Goal: Task Accomplishment & Management: Use online tool/utility

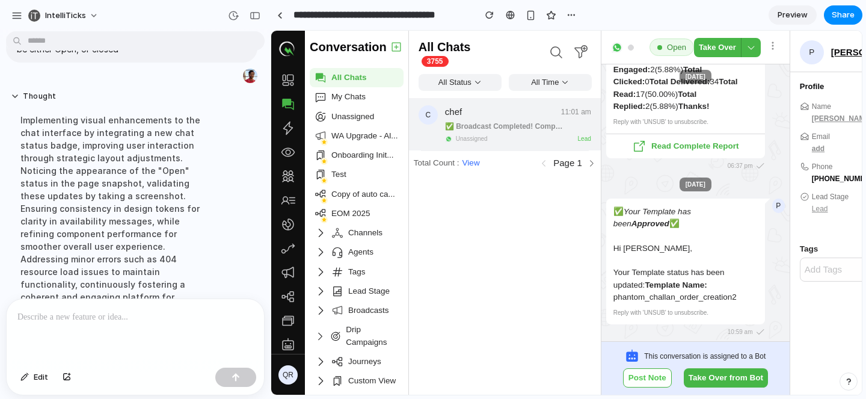
scroll to position [126, 0]
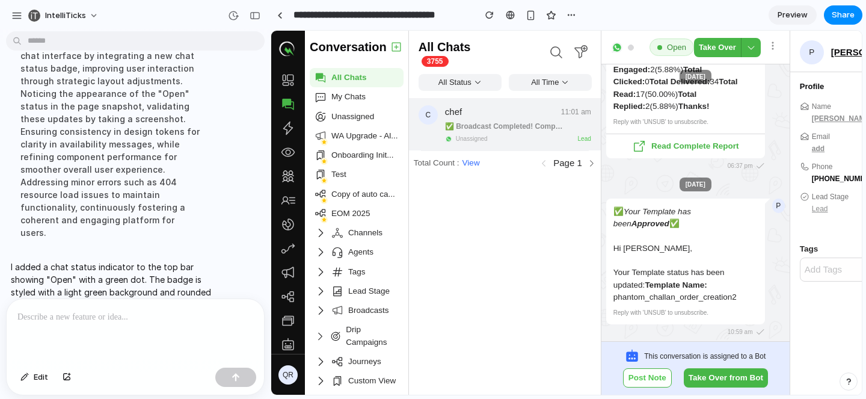
click at [125, 333] on div at bounding box center [136, 331] width 258 height 64
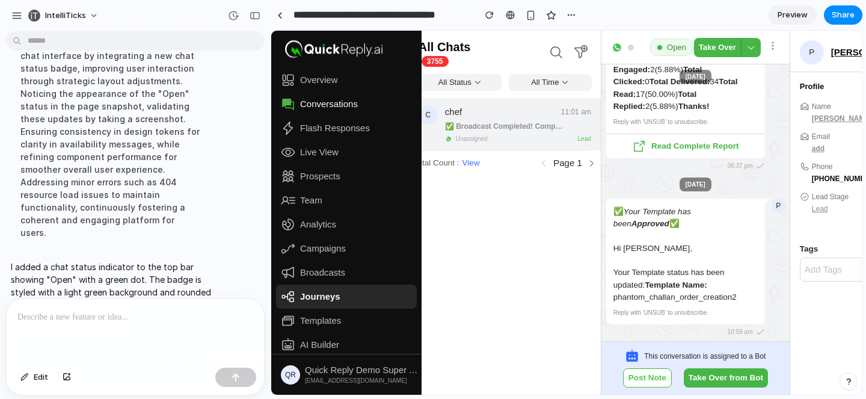
click at [312, 297] on span "Journeys" at bounding box center [320, 297] width 40 height 12
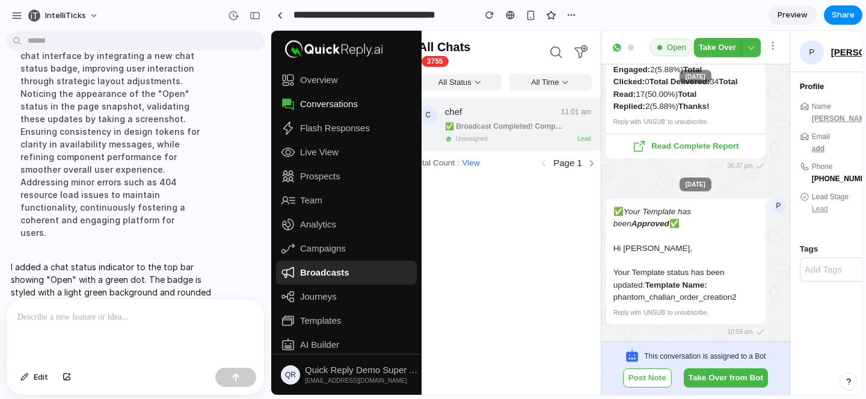
click at [318, 274] on span "Broadcasts" at bounding box center [324, 273] width 49 height 12
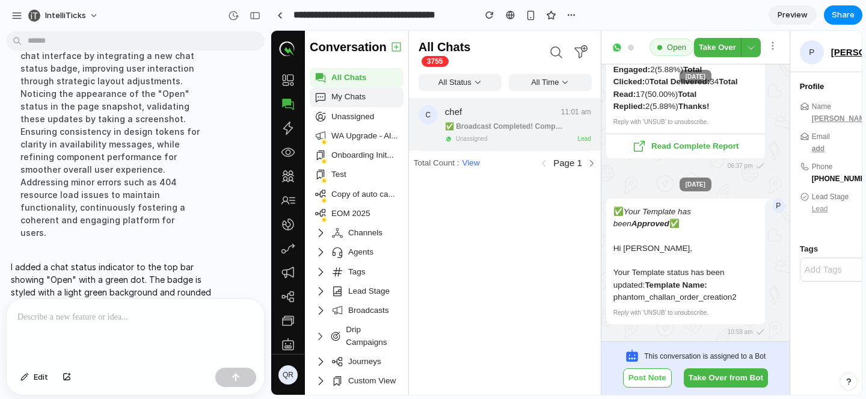
click at [344, 97] on span "My Chats" at bounding box center [365, 97] width 67 height 12
click at [350, 125] on div "Unassigned" at bounding box center [357, 116] width 94 height 19
click at [503, 133] on div "chef 11:01 am ✅ Broadcast Completed! Company Name: addy fashion Broadcast Name:…" at bounding box center [518, 124] width 146 height 39
click at [469, 162] on span "View" at bounding box center [471, 163] width 17 height 12
click at [589, 161] on icon at bounding box center [591, 163] width 9 height 9
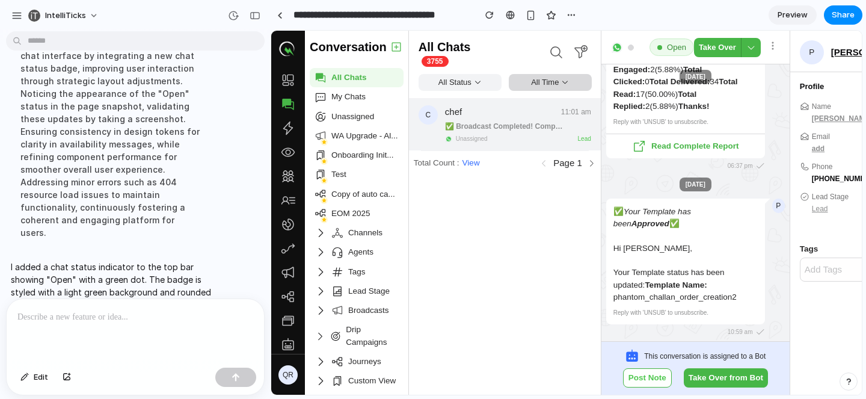
click at [546, 84] on div "All Time" at bounding box center [550, 82] width 83 height 17
click at [459, 79] on div "All Status" at bounding box center [460, 82] width 83 height 17
click at [554, 48] on icon at bounding box center [556, 52] width 14 height 14
click at [586, 54] on icon at bounding box center [580, 52] width 14 height 14
click at [662, 51] on div "Open" at bounding box center [672, 48] width 45 height 18
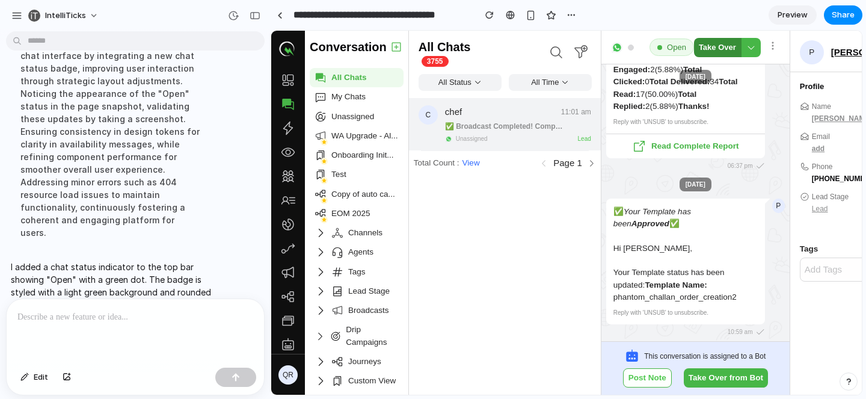
click at [719, 45] on button "Take Over" at bounding box center [717, 47] width 47 height 19
click at [745, 45] on button at bounding box center [751, 47] width 19 height 19
click at [638, 376] on button "Post Note" at bounding box center [647, 377] width 49 height 19
click at [703, 376] on button "Take Over from Bot" at bounding box center [726, 377] width 84 height 19
click at [288, 17] on link at bounding box center [280, 15] width 18 height 18
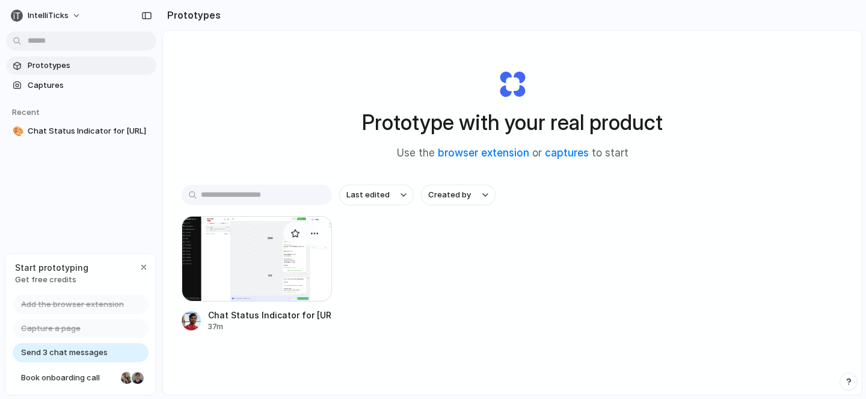
click at [250, 257] on div at bounding box center [257, 258] width 150 height 85
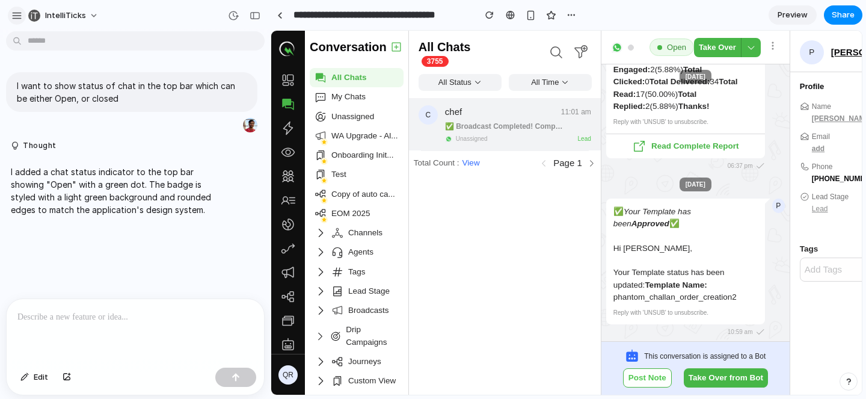
click at [14, 10] on div "button" at bounding box center [16, 15] width 11 height 11
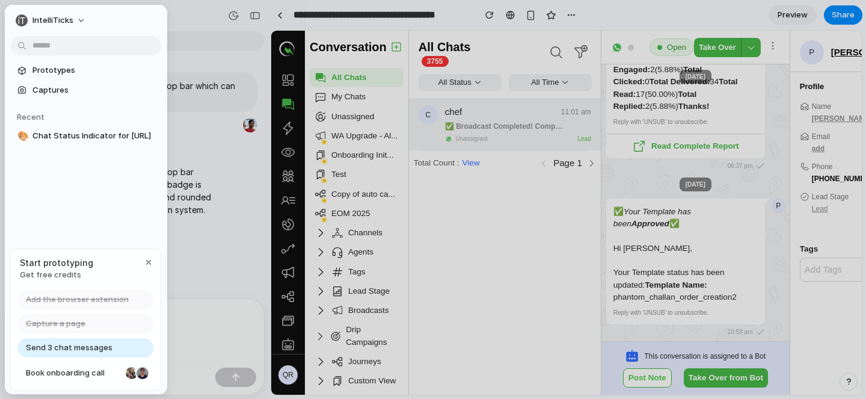
click at [160, 25] on div "IntelliTicks" at bounding box center [86, 19] width 162 height 29
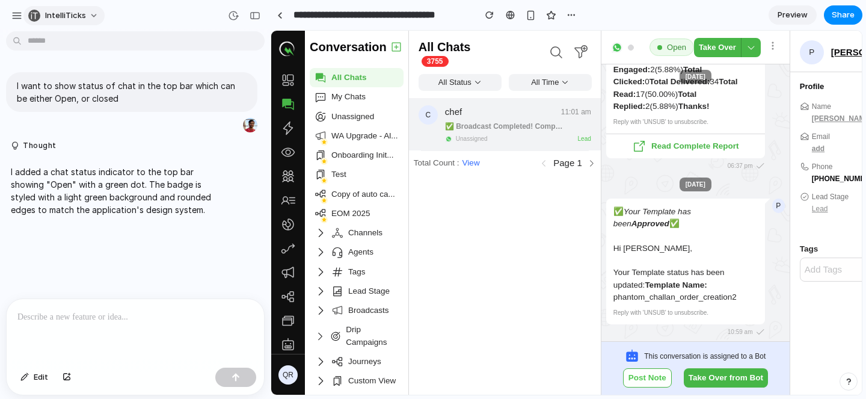
click at [96, 14] on button "IntelliTicks" at bounding box center [63, 15] width 81 height 19
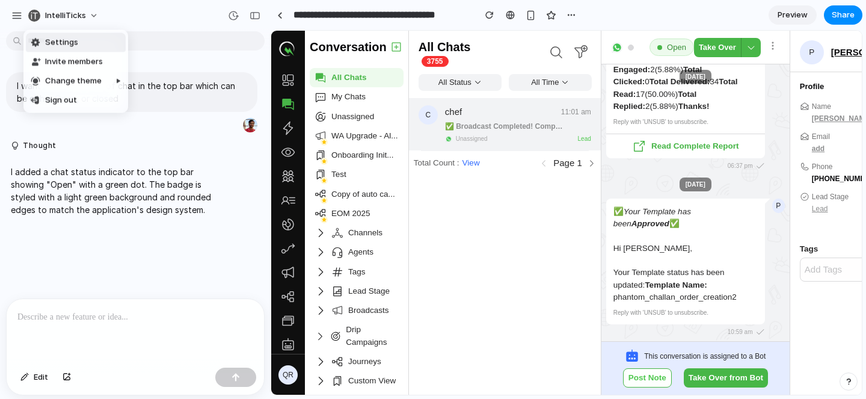
click at [155, 7] on div "Settings Invite members Change theme Sign out" at bounding box center [433, 199] width 866 height 399
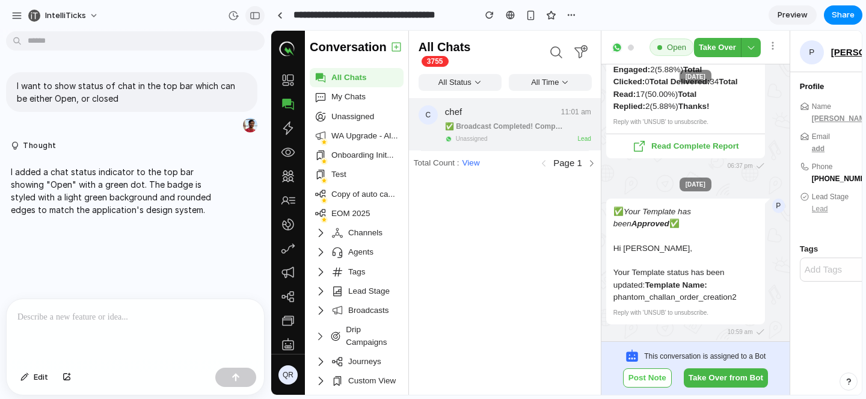
click at [250, 17] on div "button" at bounding box center [255, 15] width 11 height 8
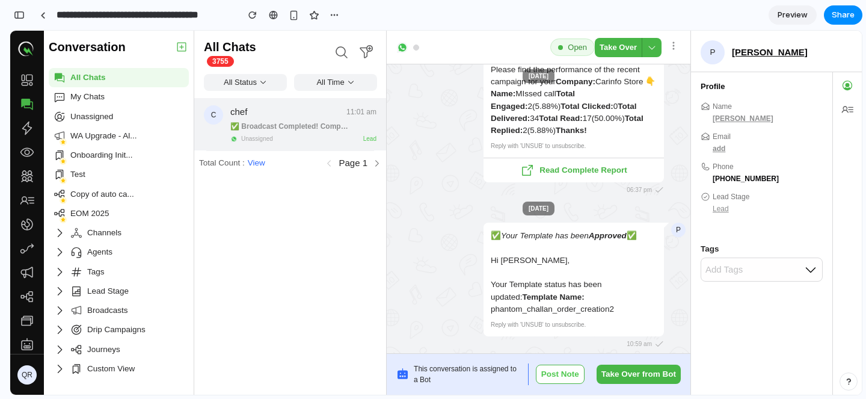
scroll to position [-168, 0]
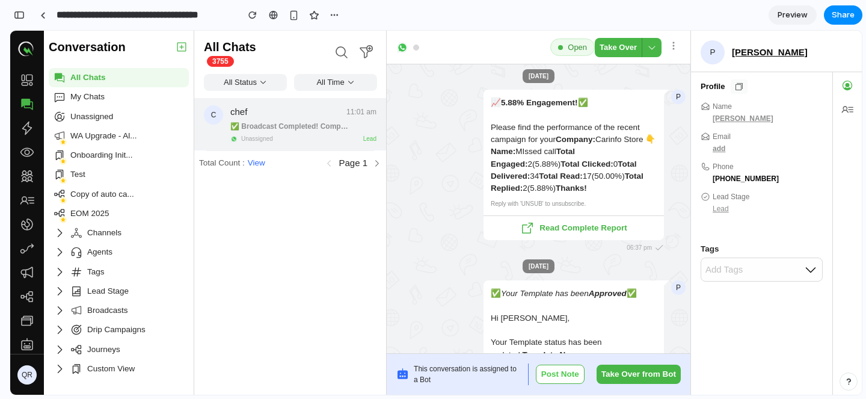
click at [741, 87] on icon at bounding box center [740, 87] width 10 height 10
click at [200, 19] on input "**********" at bounding box center [144, 15] width 180 height 22
click at [397, 14] on section "**********" at bounding box center [436, 15] width 853 height 30
click at [44, 16] on div at bounding box center [42, 15] width 5 height 7
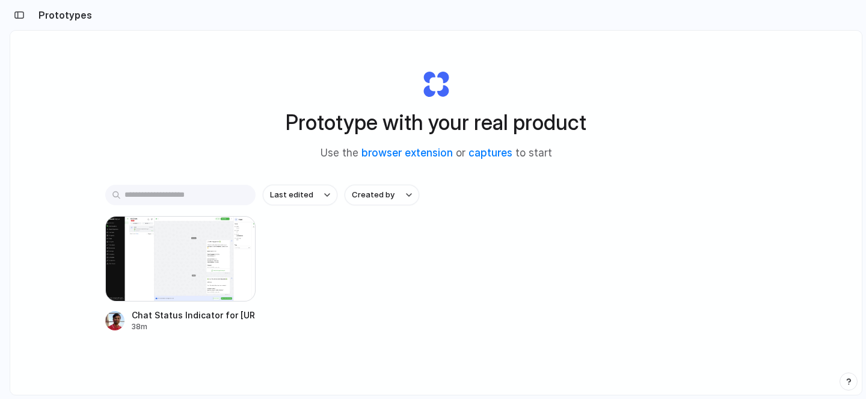
click at [221, 190] on input "text" at bounding box center [180, 195] width 150 height 20
click at [488, 154] on link "captures" at bounding box center [491, 153] width 44 height 12
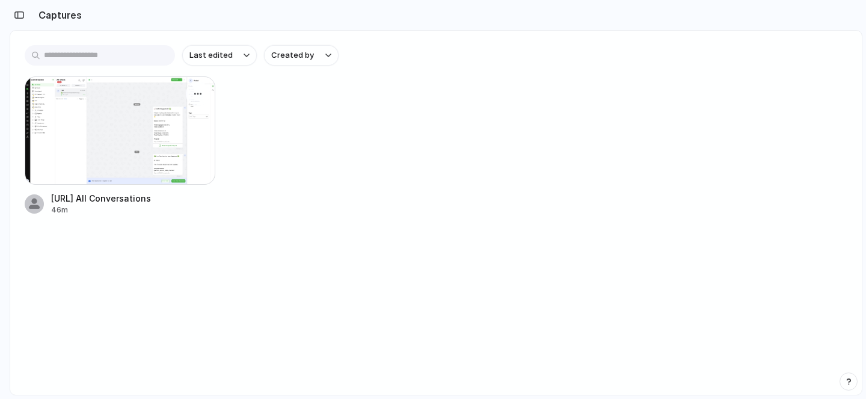
click at [109, 125] on div at bounding box center [120, 130] width 191 height 108
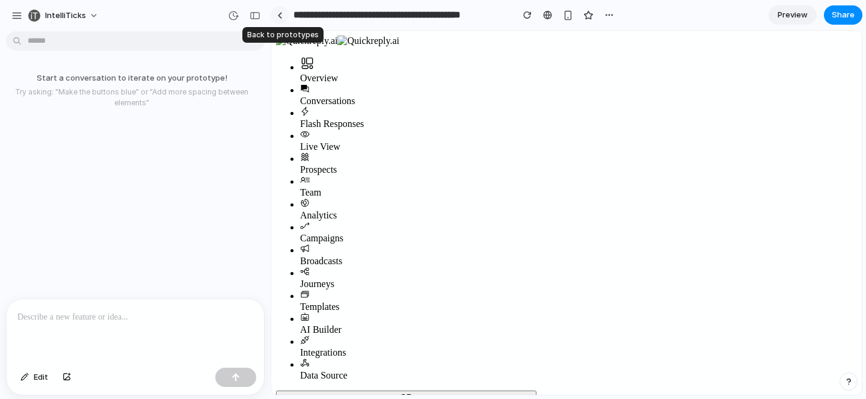
click at [281, 19] on link at bounding box center [280, 15] width 18 height 18
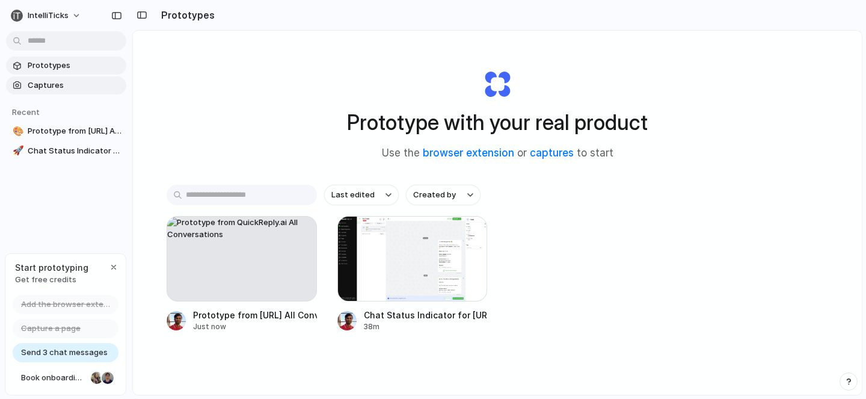
click at [68, 79] on span "Captures" at bounding box center [75, 85] width 94 height 12
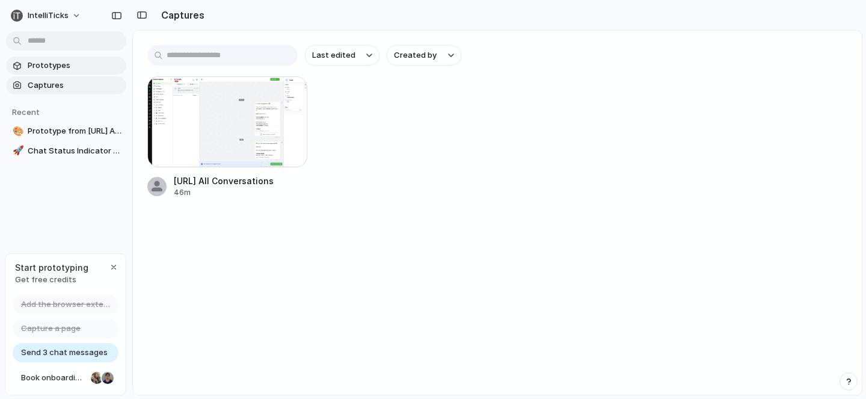
click at [65, 64] on span "Prototypes" at bounding box center [75, 66] width 94 height 12
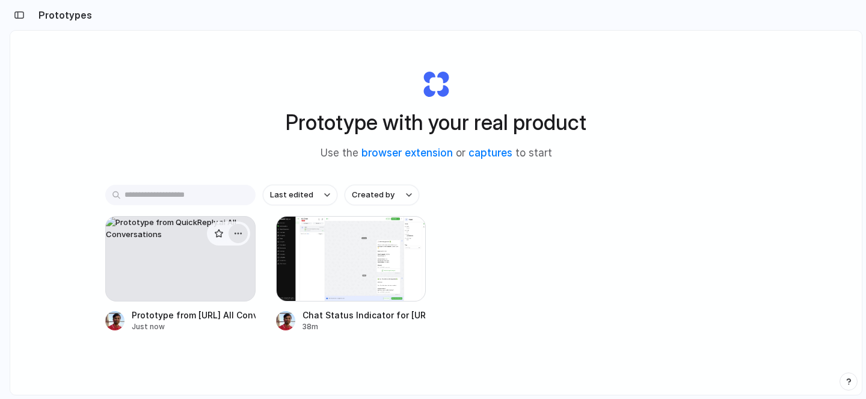
click at [235, 233] on div "button" at bounding box center [238, 234] width 10 height 10
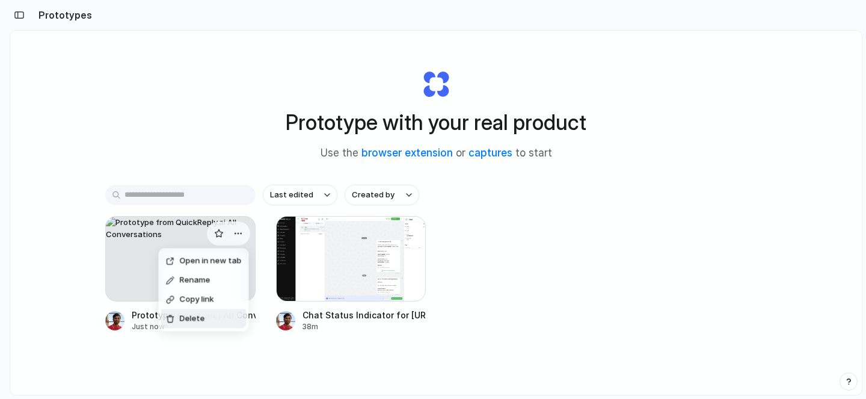
click at [211, 313] on li "Delete" at bounding box center [203, 318] width 85 height 19
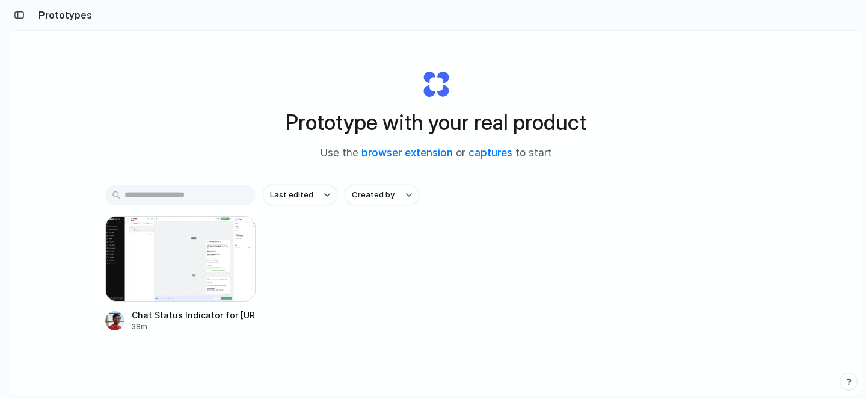
scroll to position [64, 0]
